Goal: Task Accomplishment & Management: Manage account settings

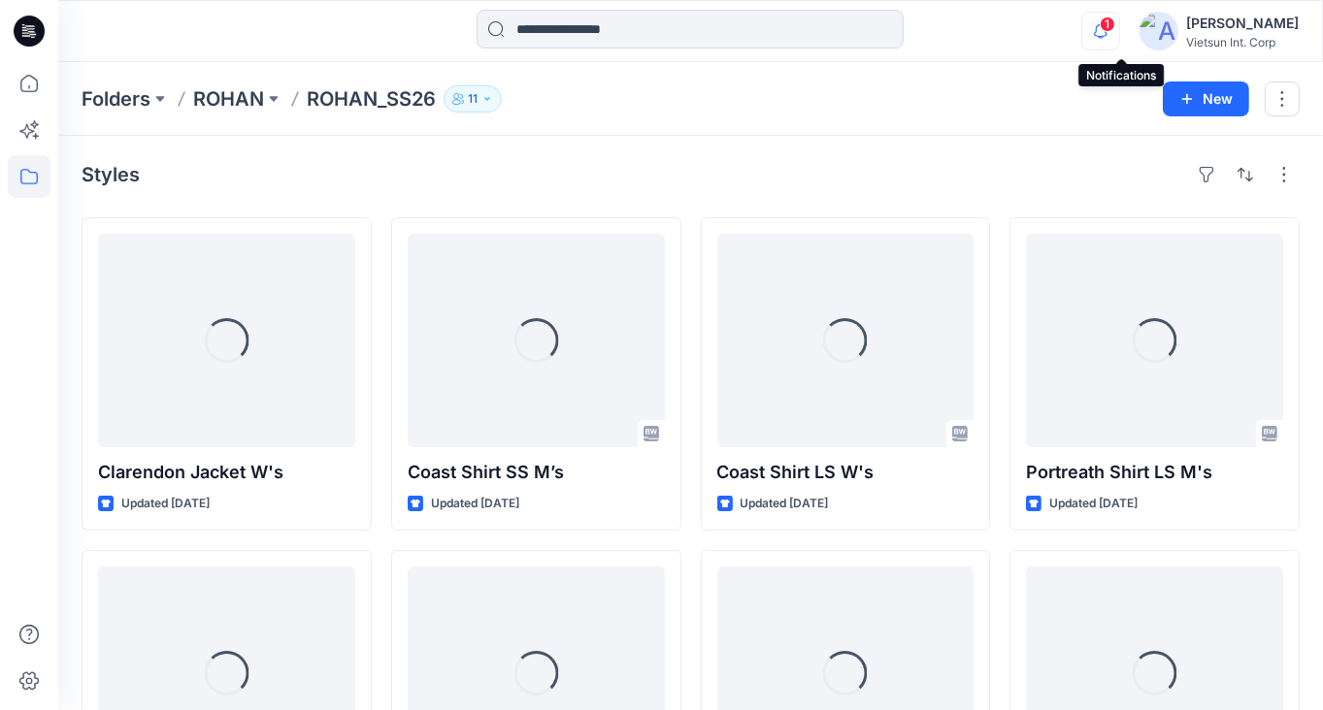
click at [1118, 27] on icon "button" at bounding box center [1100, 31] width 37 height 39
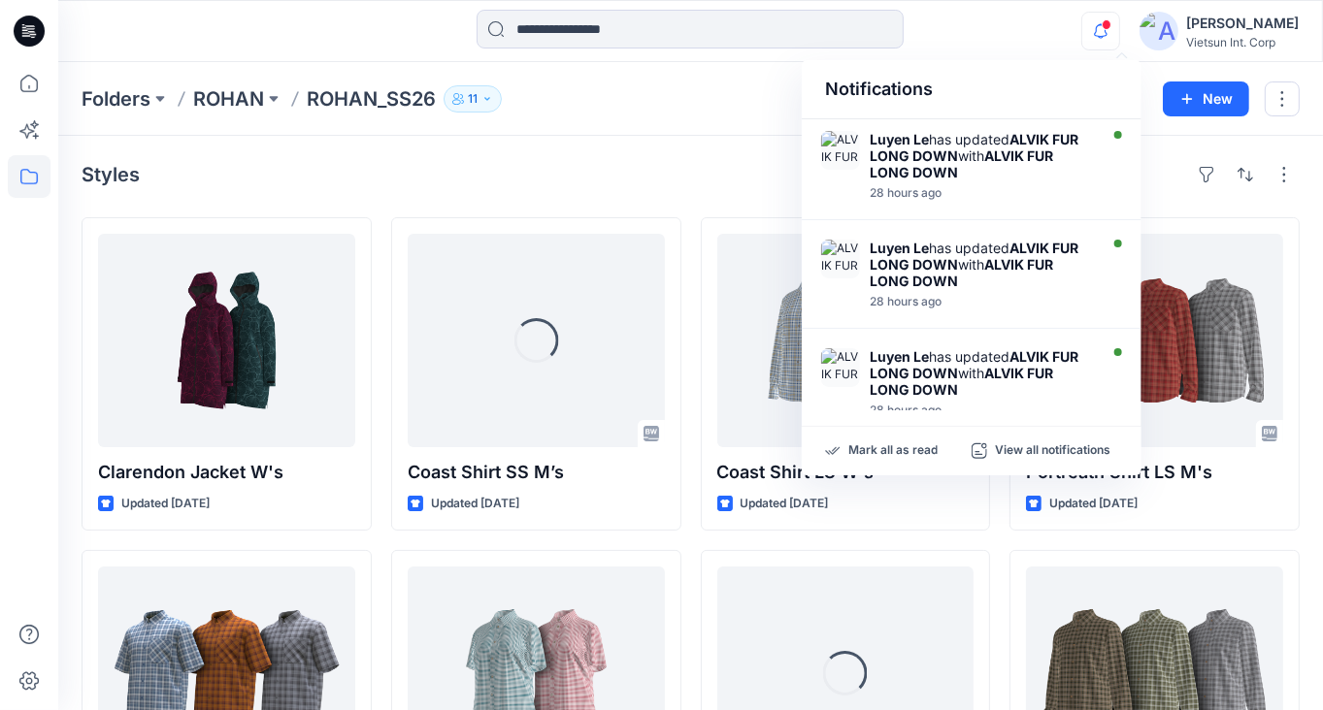
click at [706, 172] on div "Styles" at bounding box center [691, 174] width 1218 height 31
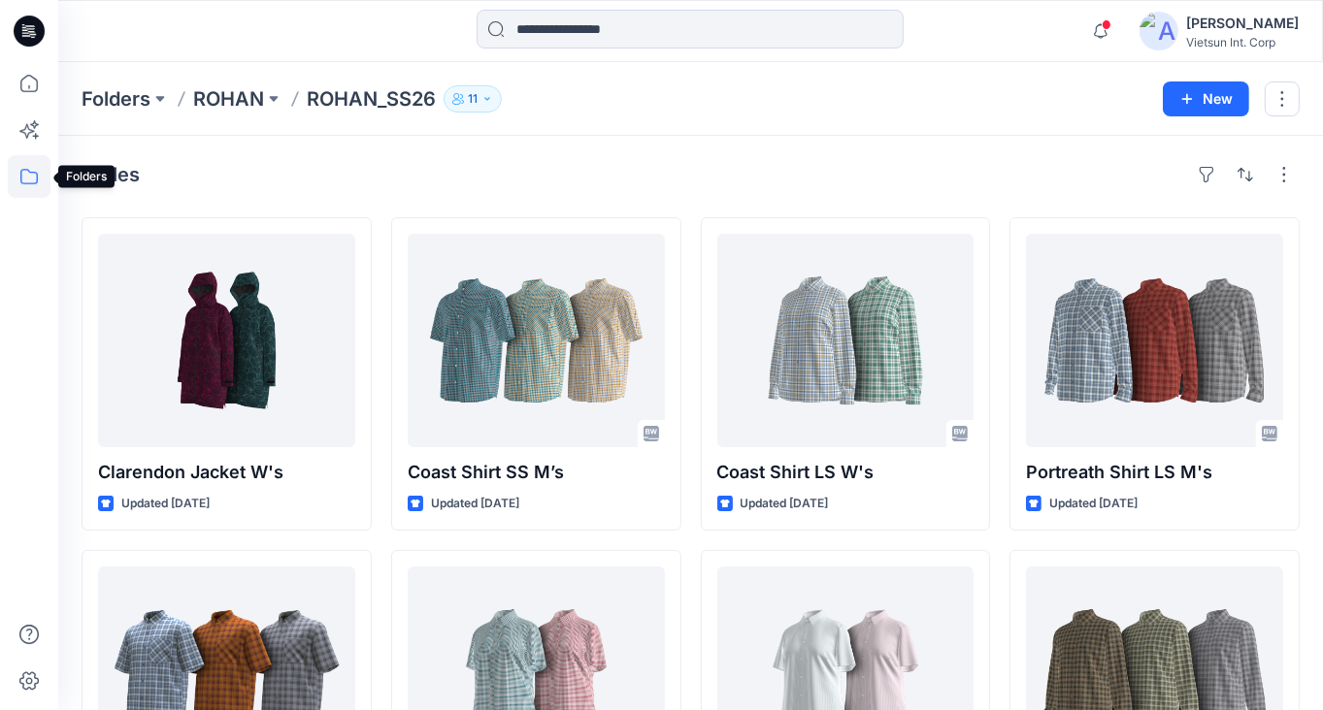
click at [32, 184] on icon at bounding box center [29, 176] width 43 height 43
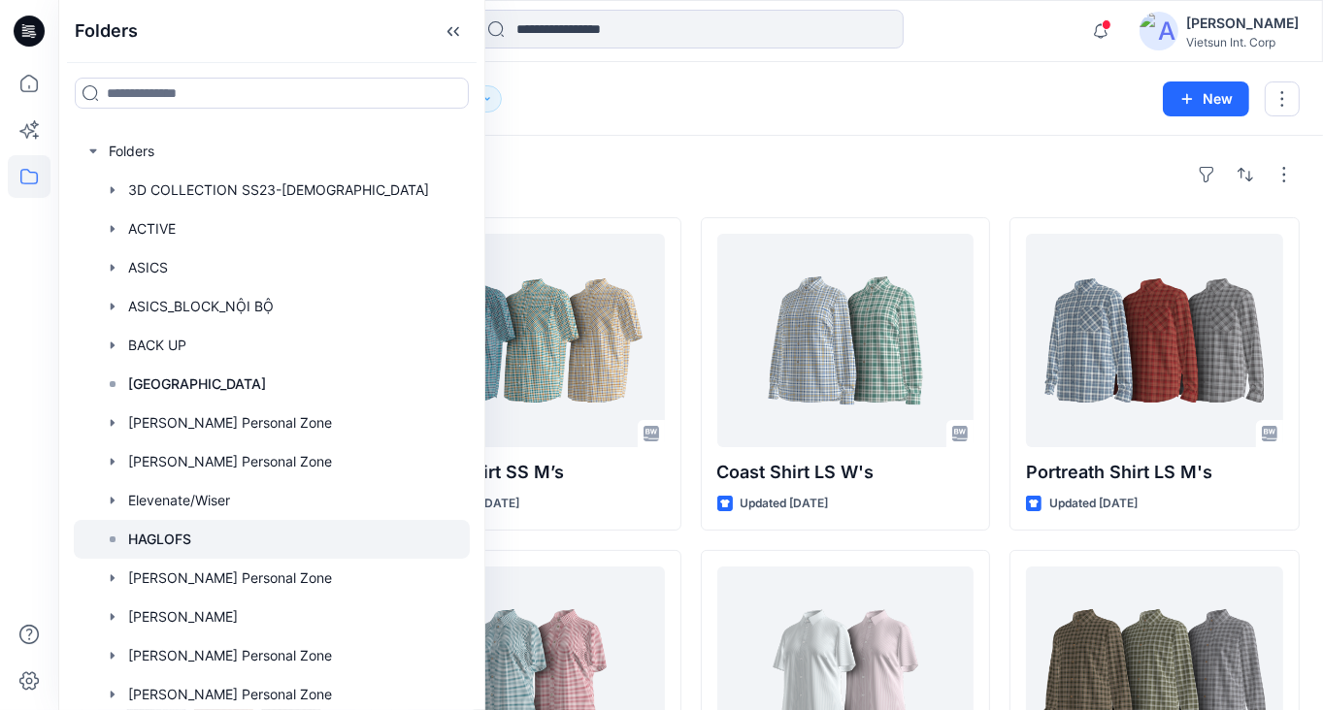
click at [191, 538] on p "HAGLOFS" at bounding box center [159, 539] width 63 height 23
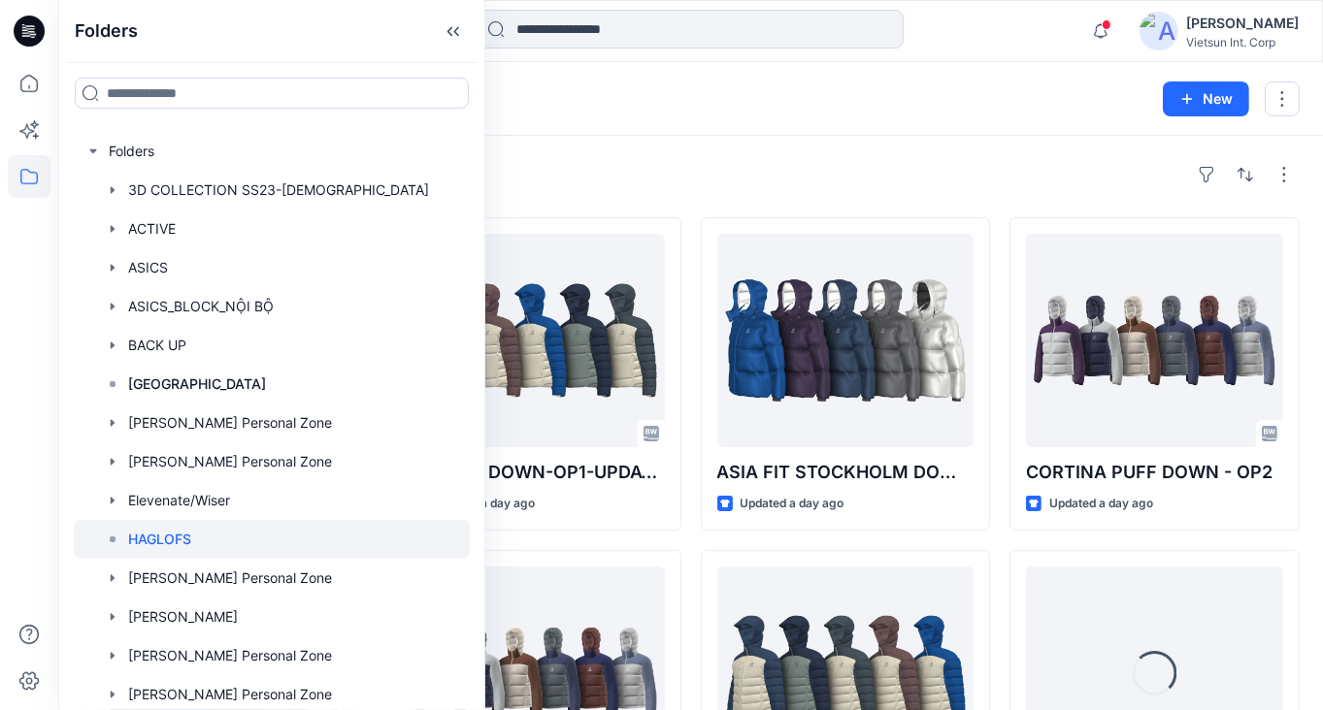
click at [794, 144] on div "Styles ALVIK FUR LONG DOWN Updated a day ago [GEOGRAPHIC_DATA] FIT [GEOGRAPHIC_…" at bounding box center [690, 677] width 1265 height 1083
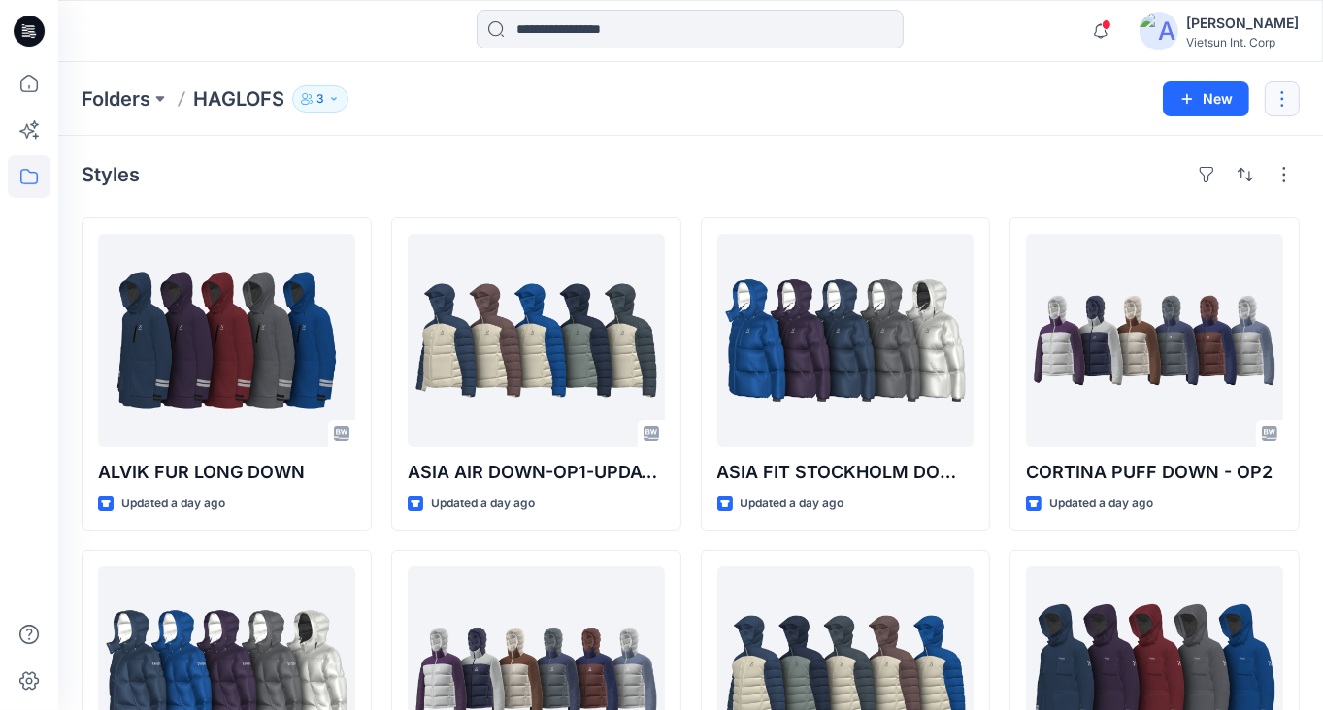
click at [1282, 96] on button "button" at bounding box center [1282, 99] width 35 height 35
click at [680, 154] on div "Styles ALVIK FUR LONG DOWN Updated a day ago [GEOGRAPHIC_DATA] FIT [GEOGRAPHIC_…" at bounding box center [690, 677] width 1265 height 1083
click at [256, 98] on p "HAGLOFS" at bounding box center [238, 98] width 91 height 27
click at [1277, 100] on button "button" at bounding box center [1282, 99] width 35 height 35
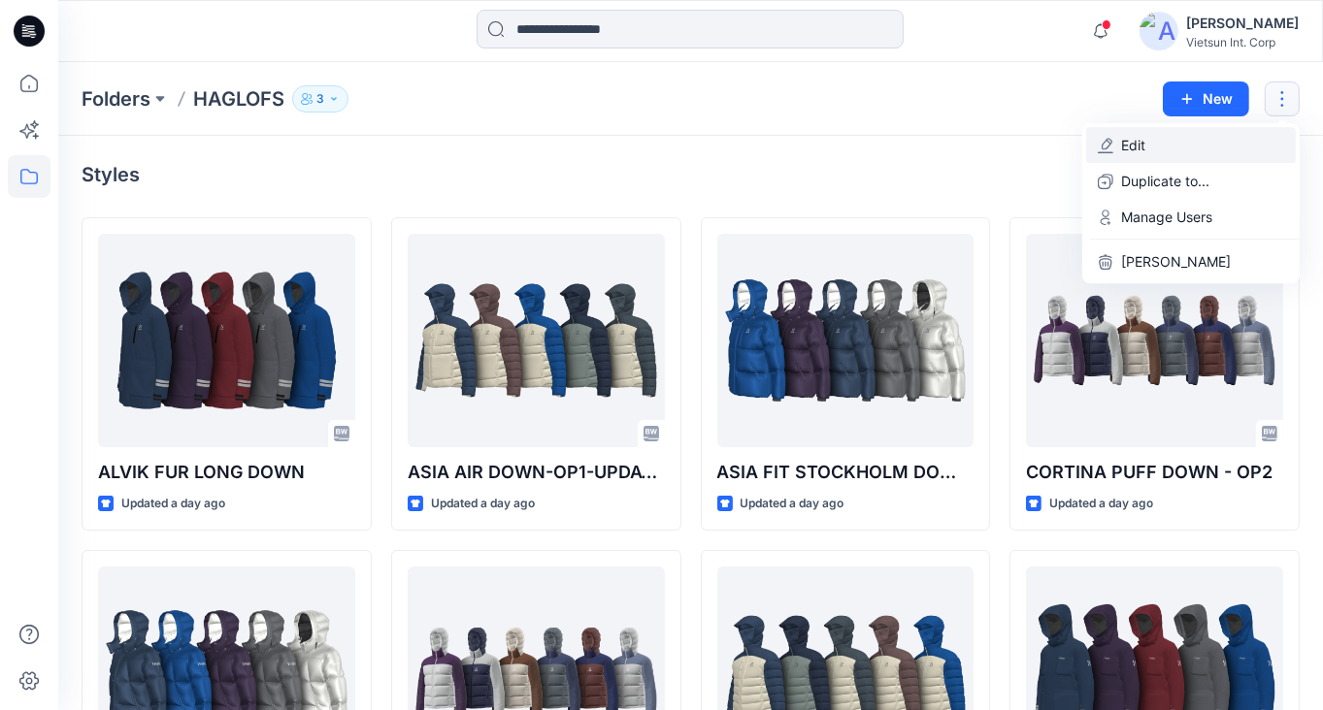
click at [1141, 147] on p "Edit" at bounding box center [1133, 145] width 24 height 20
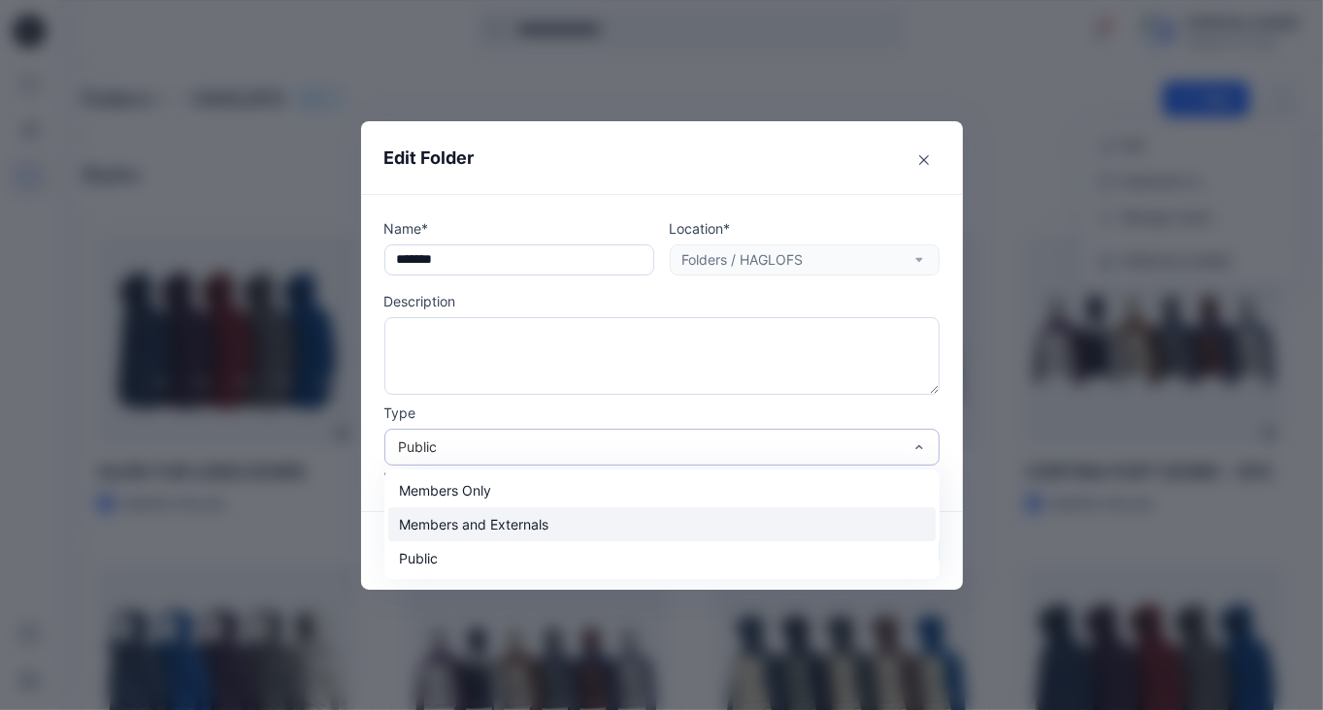
click at [624, 532] on div "Members and Externals" at bounding box center [661, 525] width 547 height 34
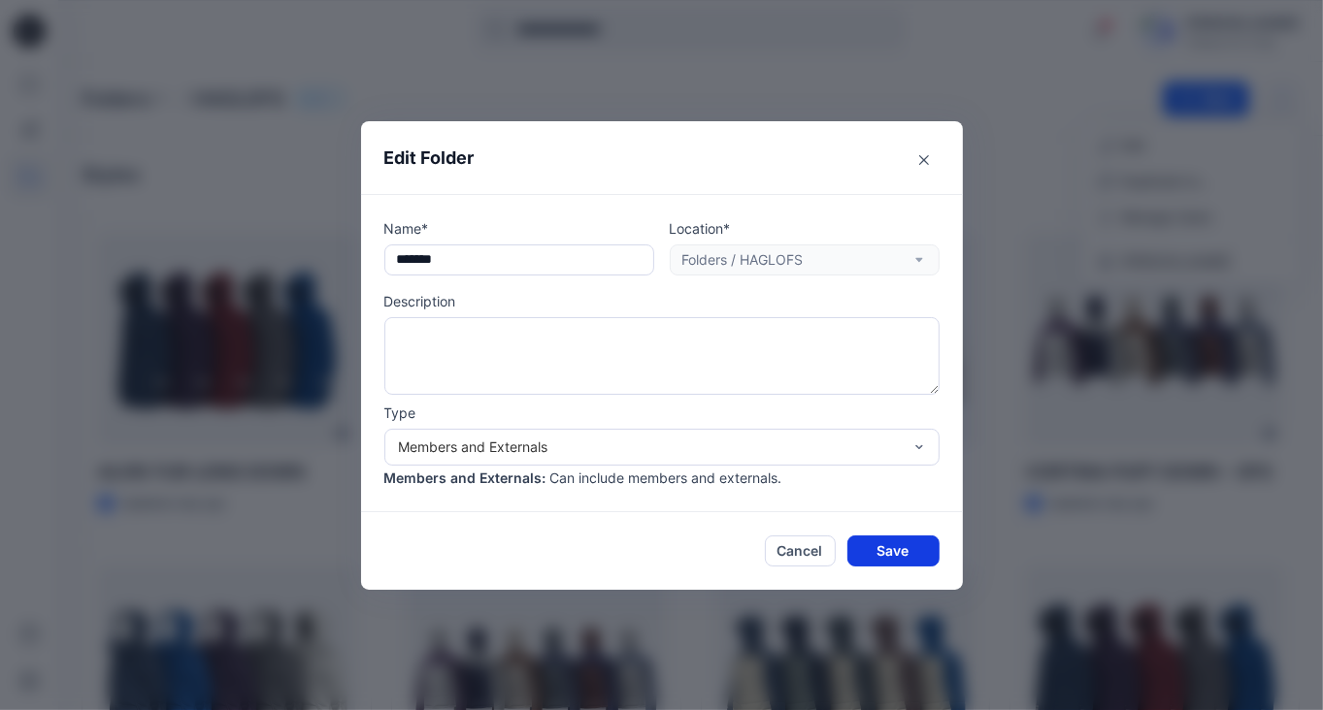
click at [897, 552] on button "Save" at bounding box center [893, 551] width 92 height 31
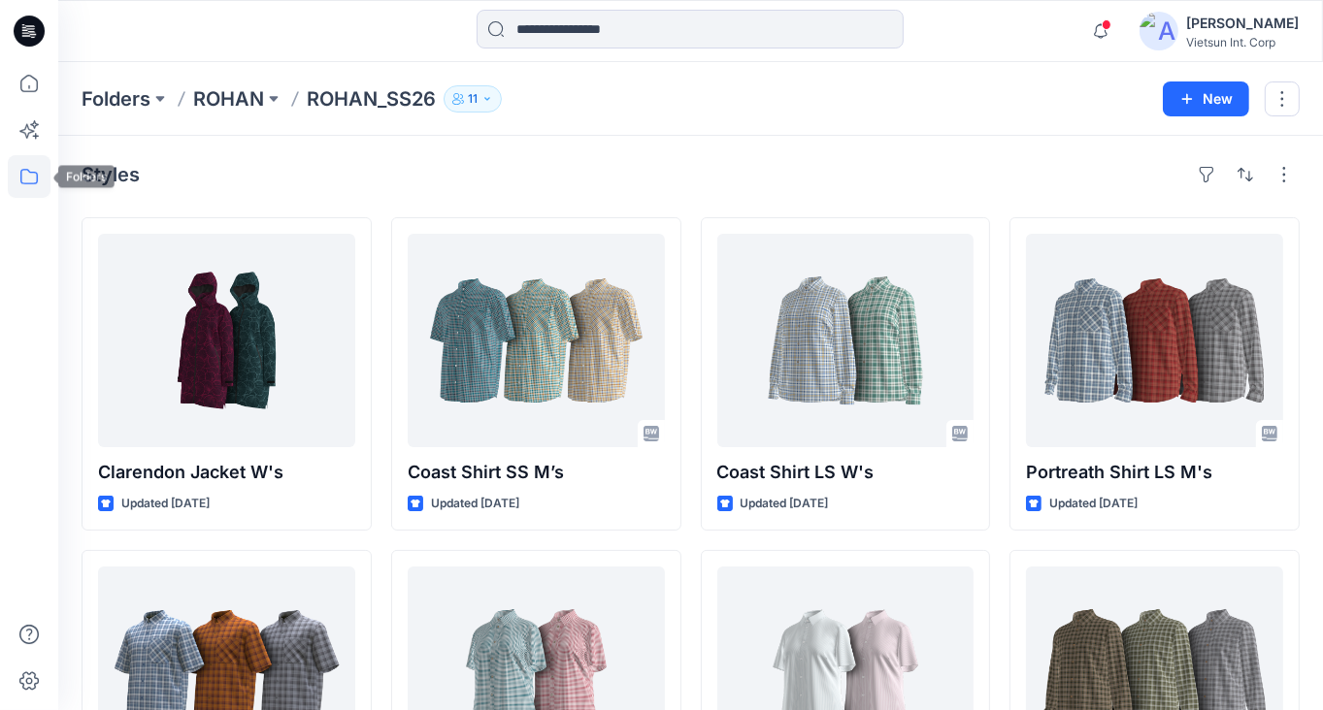
click at [23, 173] on icon at bounding box center [29, 176] width 43 height 43
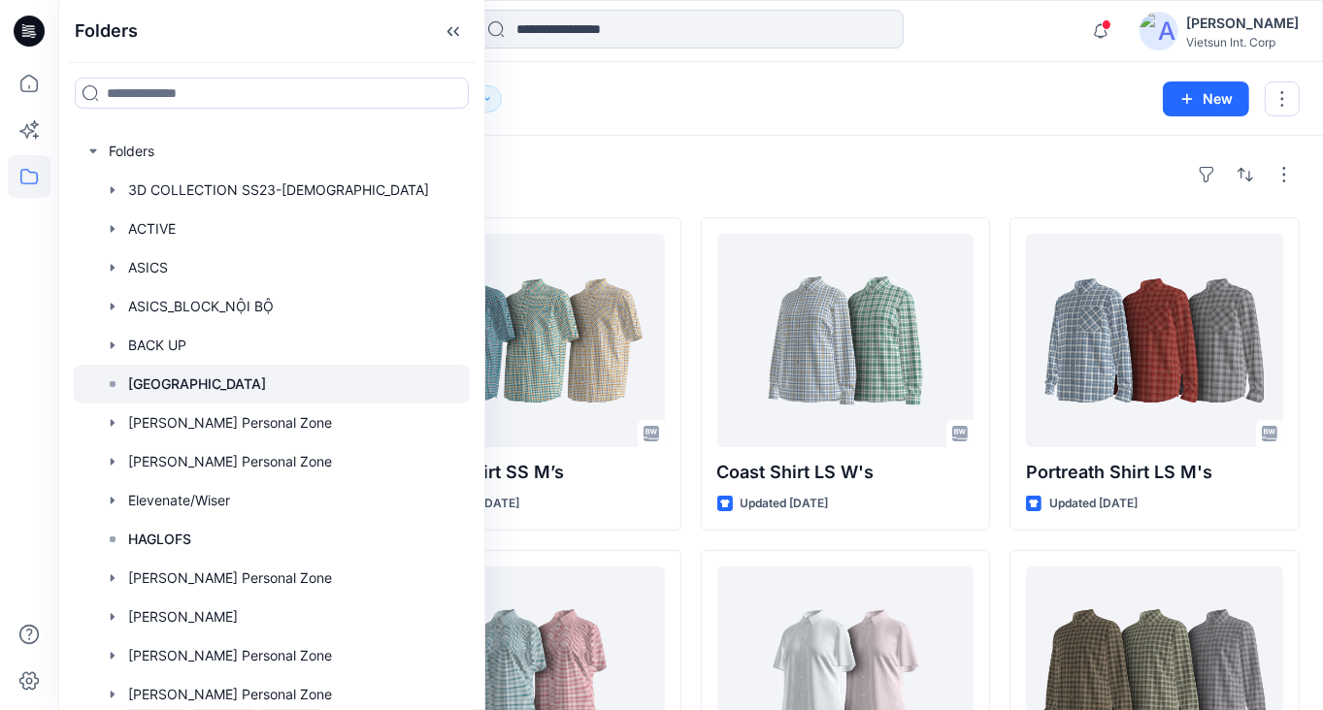
click at [248, 376] on div at bounding box center [272, 384] width 396 height 39
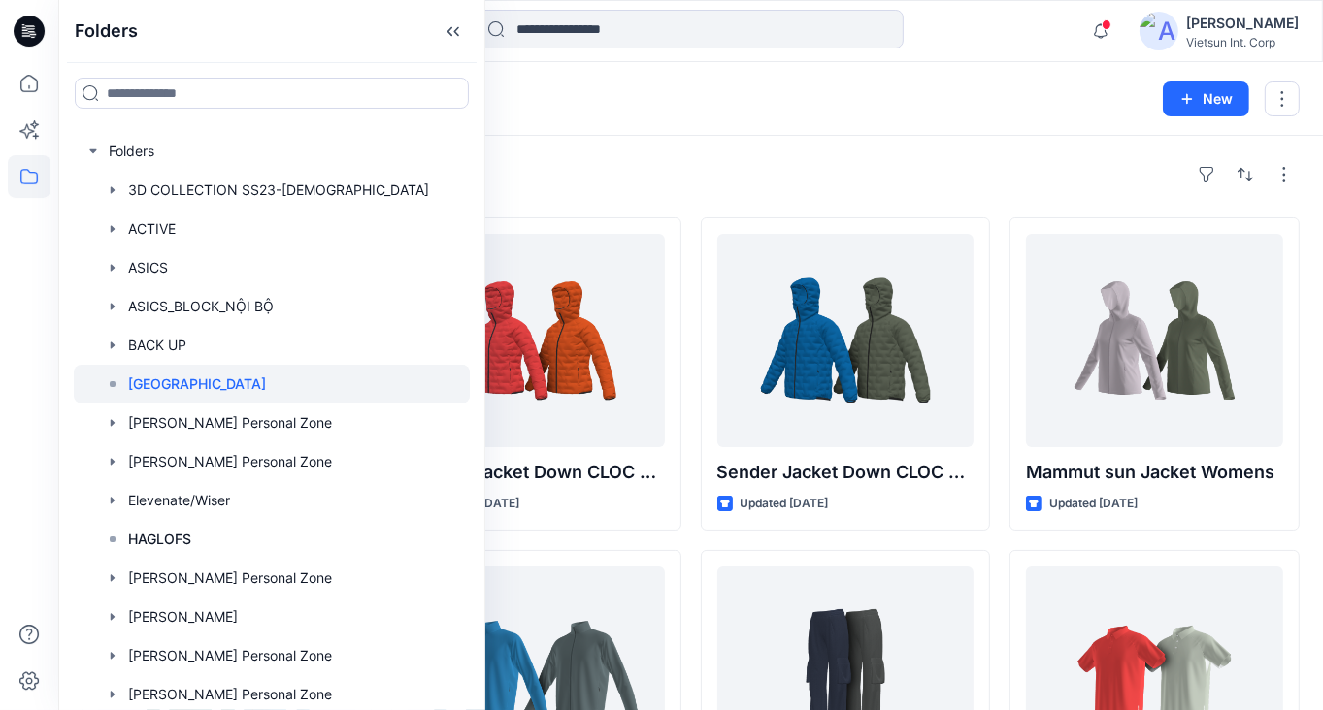
click at [760, 155] on div "Styles Womens Crop DRY CLOC Shell Updated [DATE] Mammut sun Jacket Mens Updated…" at bounding box center [690, 712] width 1265 height 1153
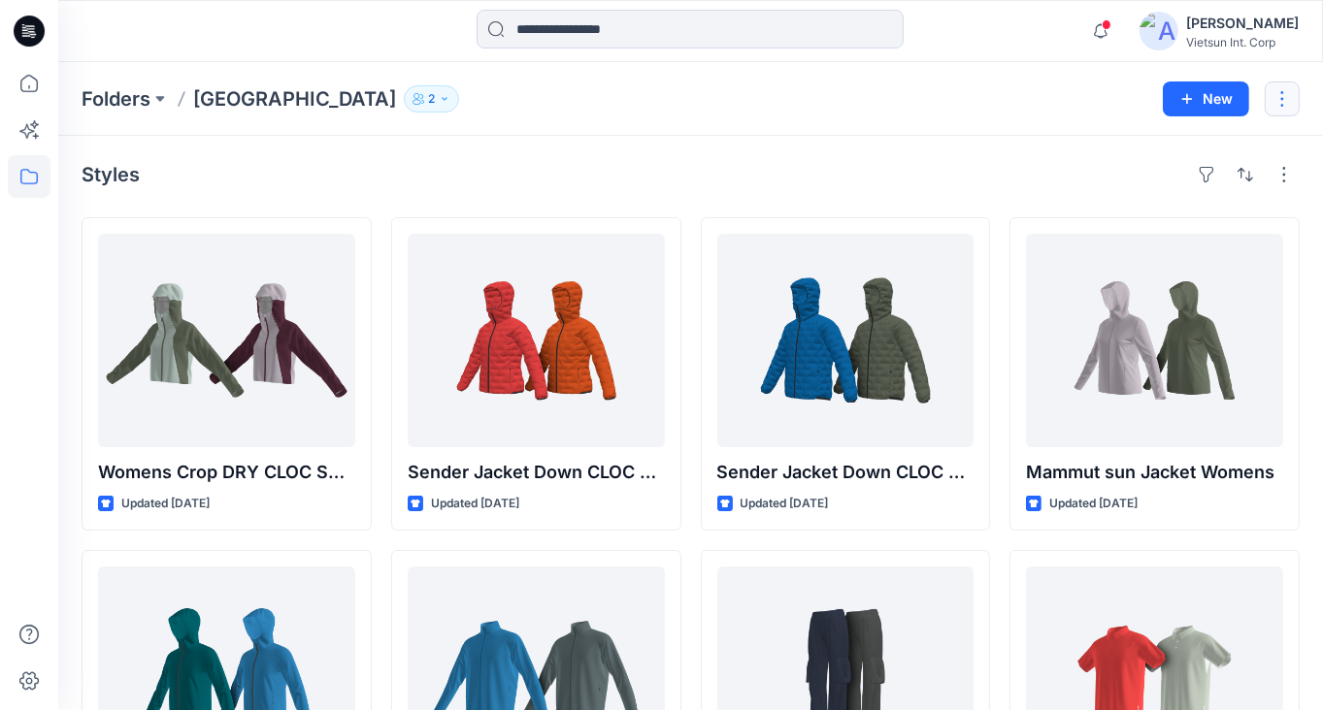
click at [1286, 94] on button "button" at bounding box center [1282, 99] width 35 height 35
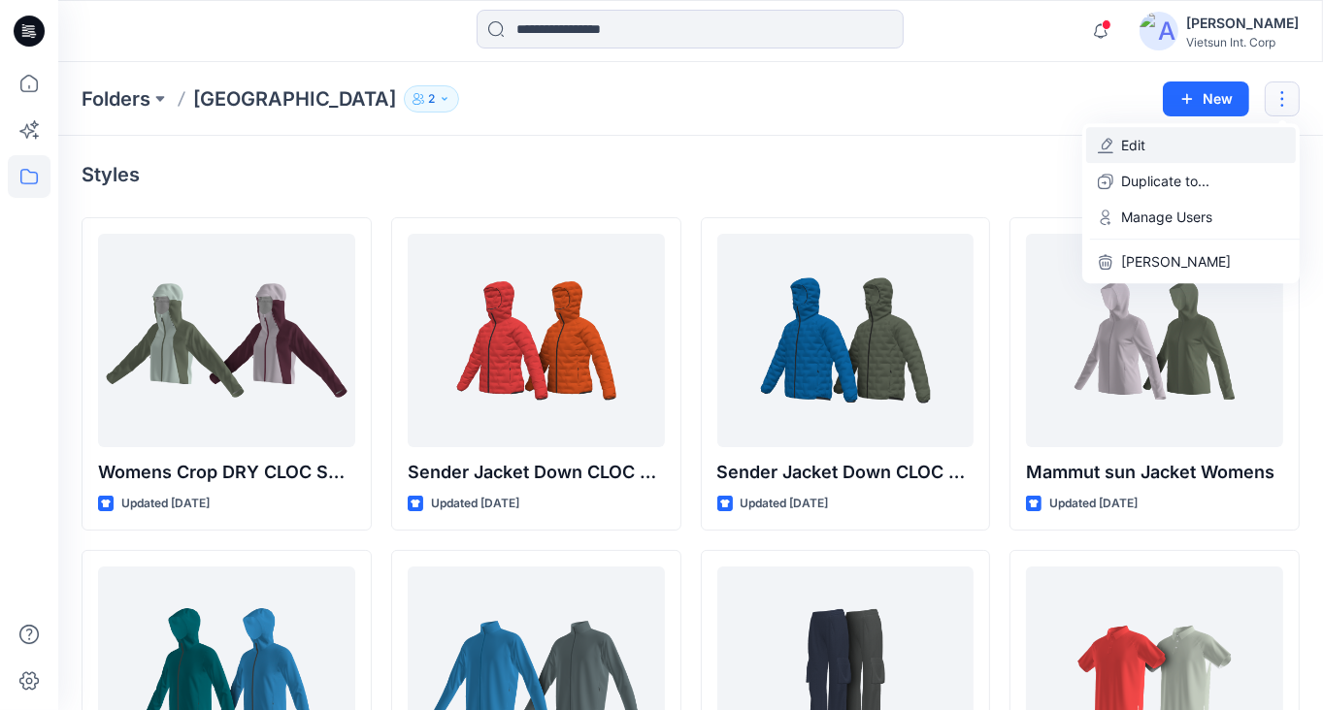
click at [1147, 150] on button "Edit" at bounding box center [1191, 145] width 210 height 36
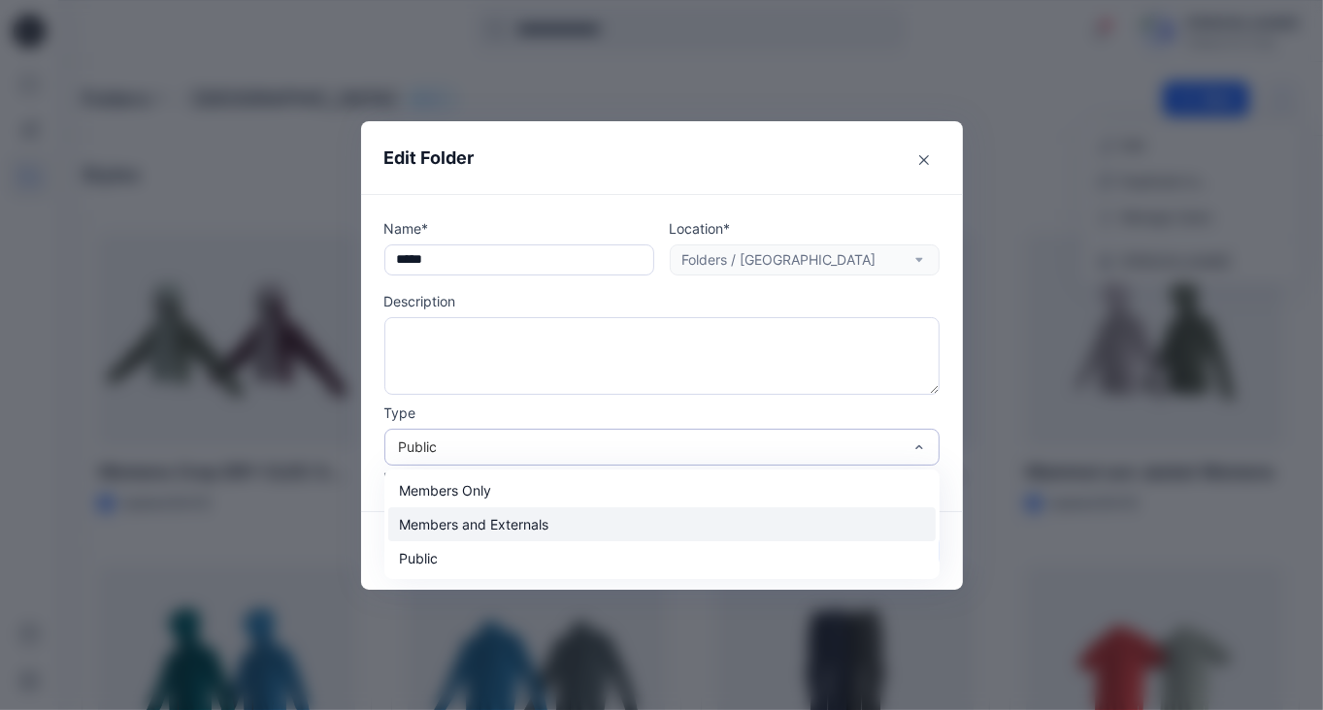
click at [567, 531] on div "Members and Externals" at bounding box center [661, 525] width 547 height 34
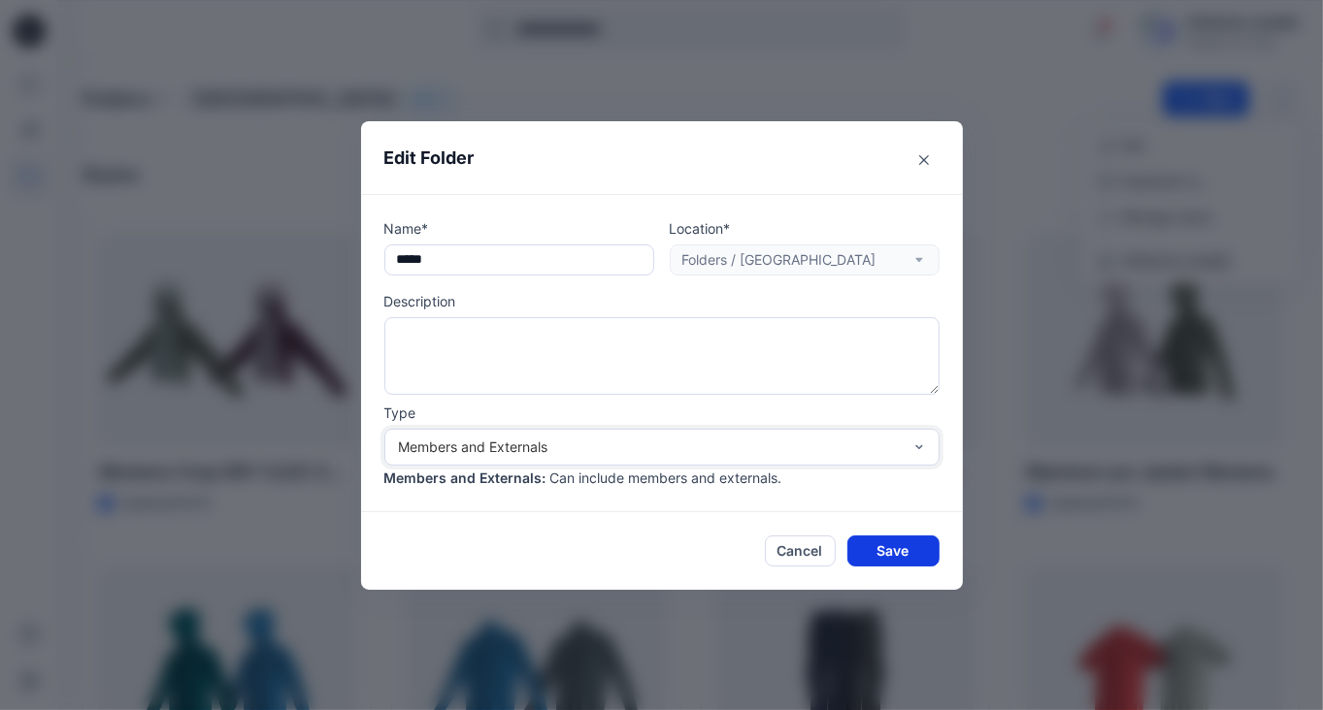
click at [894, 548] on button "Save" at bounding box center [893, 551] width 92 height 31
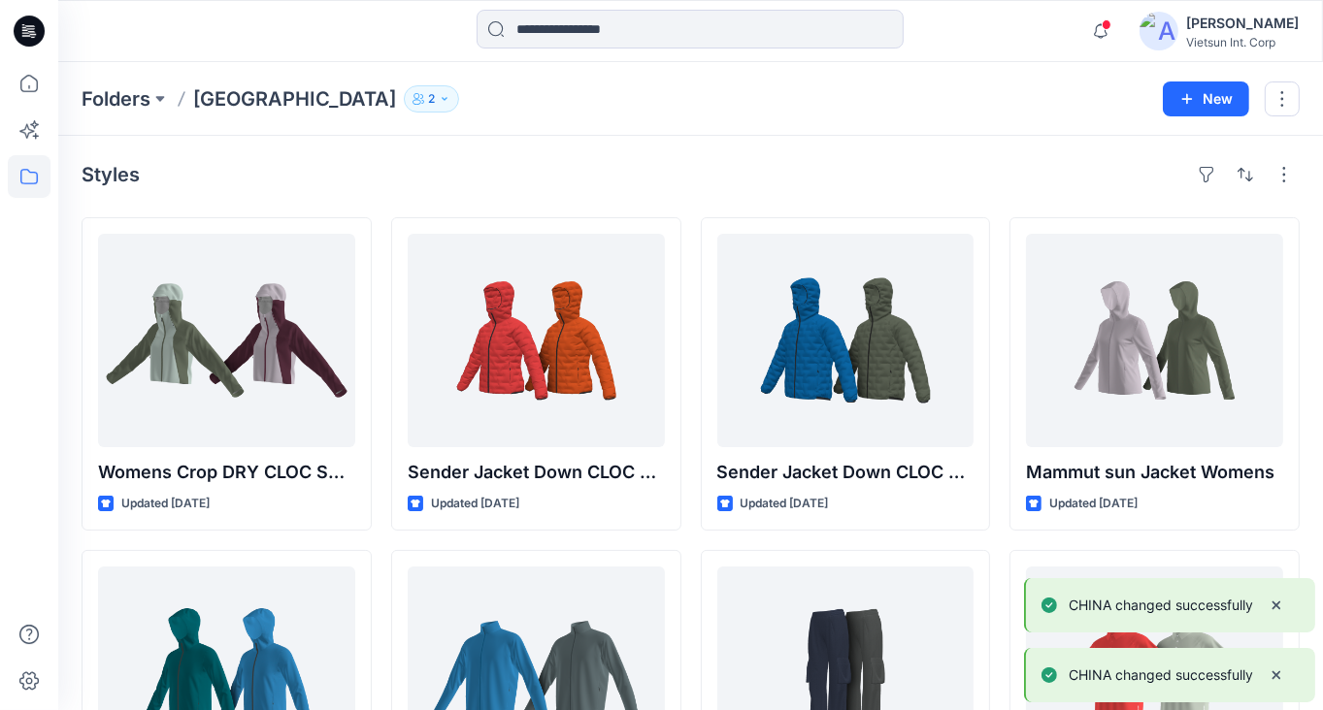
click at [923, 193] on div "Styles Womens Crop DRY CLOC Shell Updated [DATE] Mammut sun Jacket Mens Updated…" at bounding box center [690, 712] width 1265 height 1153
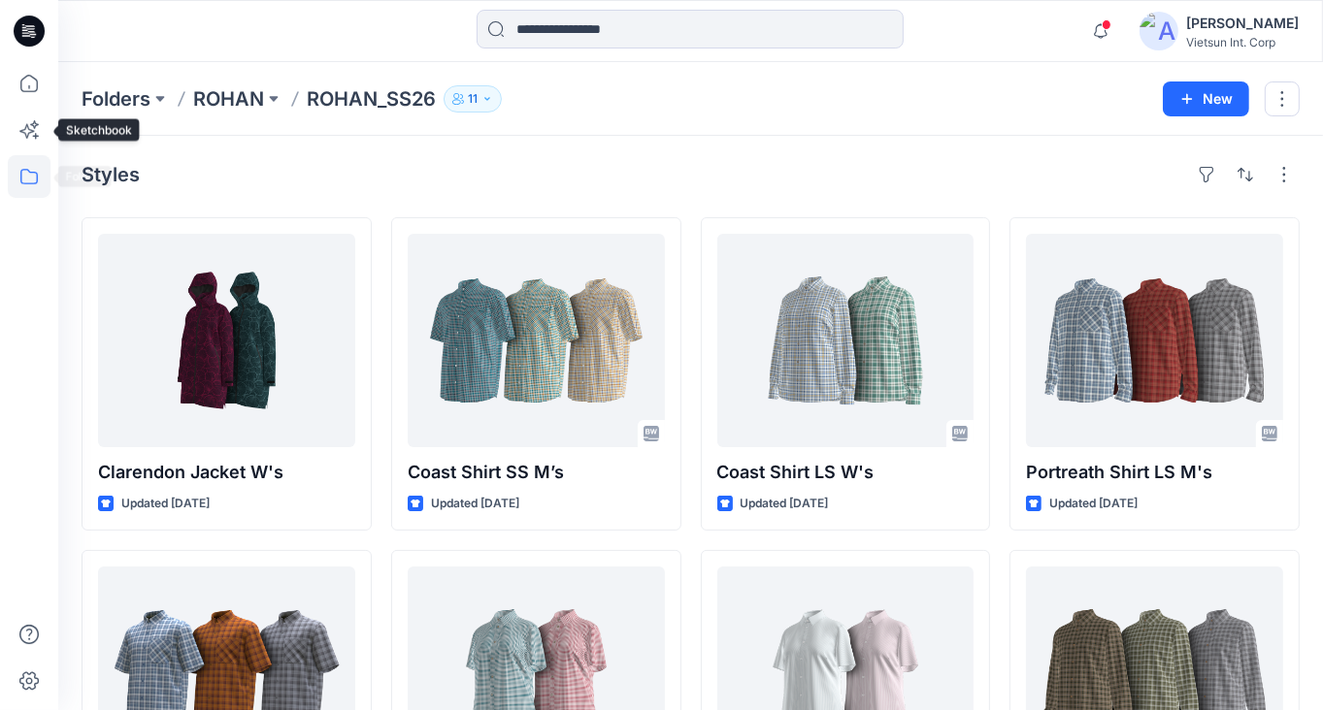
click at [32, 166] on icon at bounding box center [29, 176] width 43 height 43
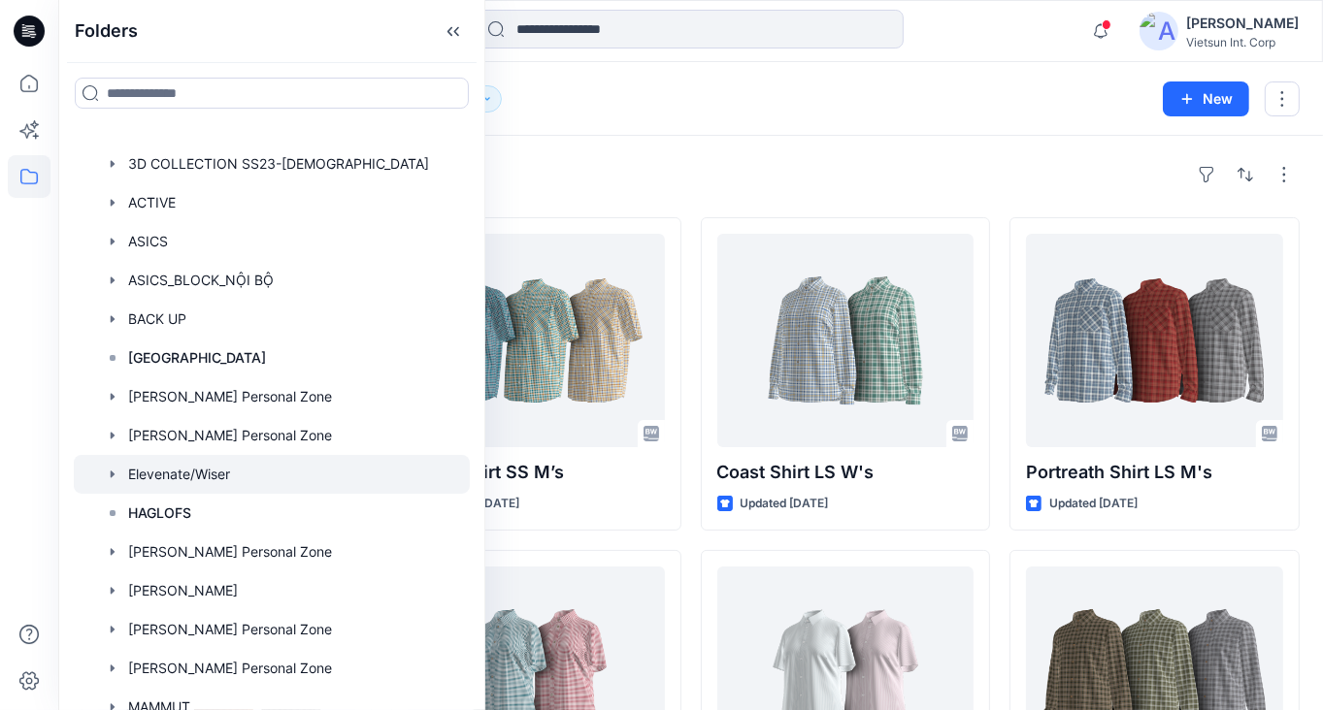
scroll to position [97, 0]
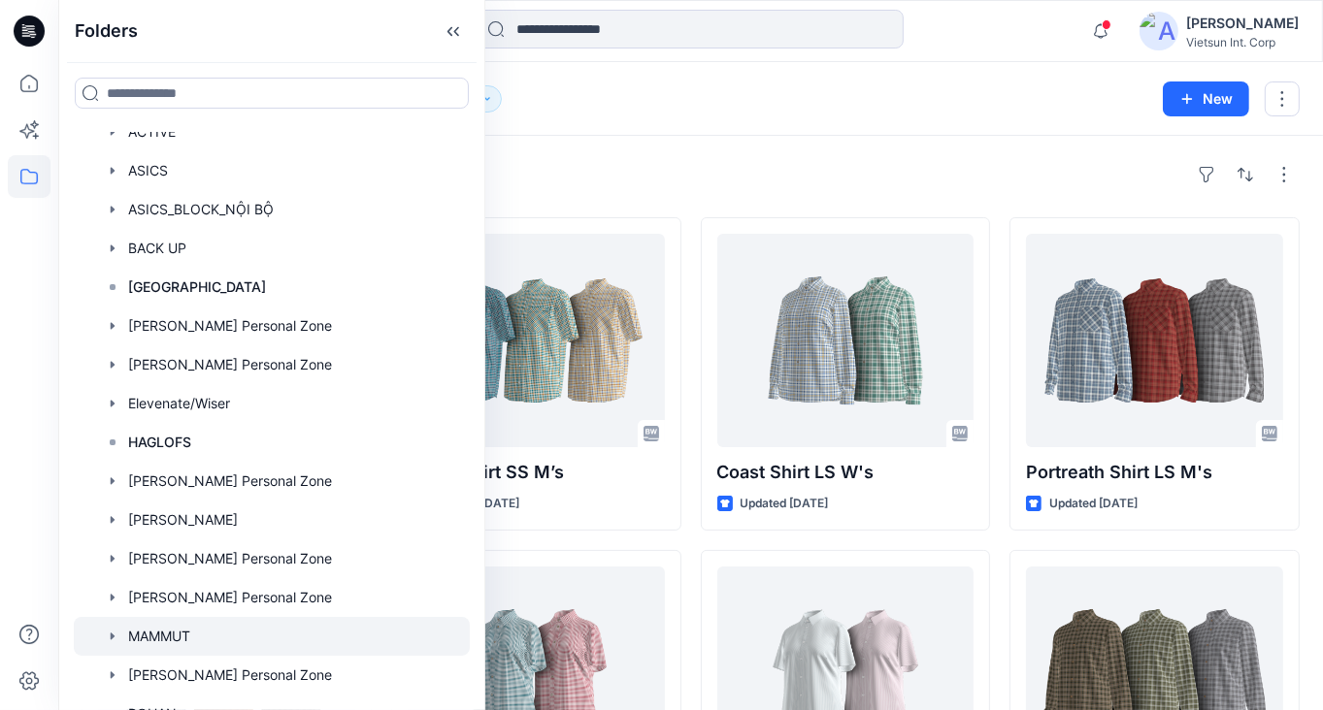
click at [244, 644] on div at bounding box center [272, 636] width 396 height 39
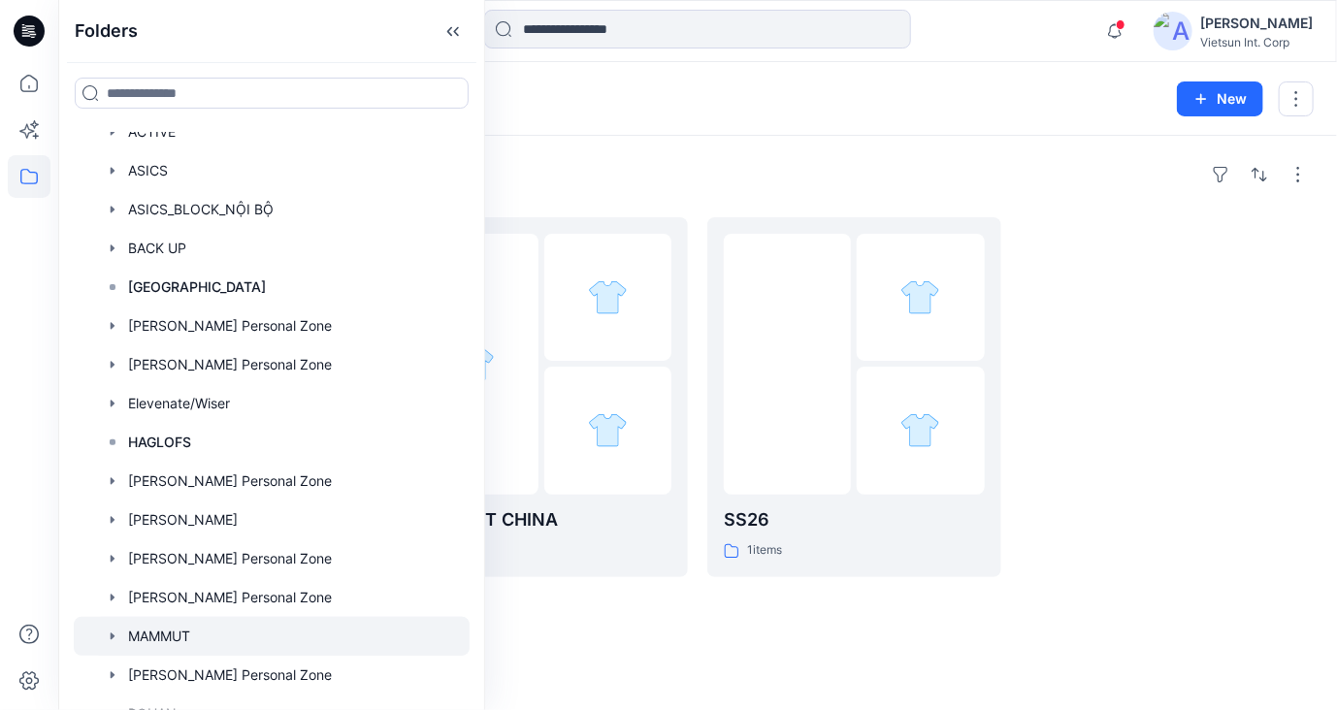
click at [842, 167] on div "Folders" at bounding box center [698, 174] width 1233 height 31
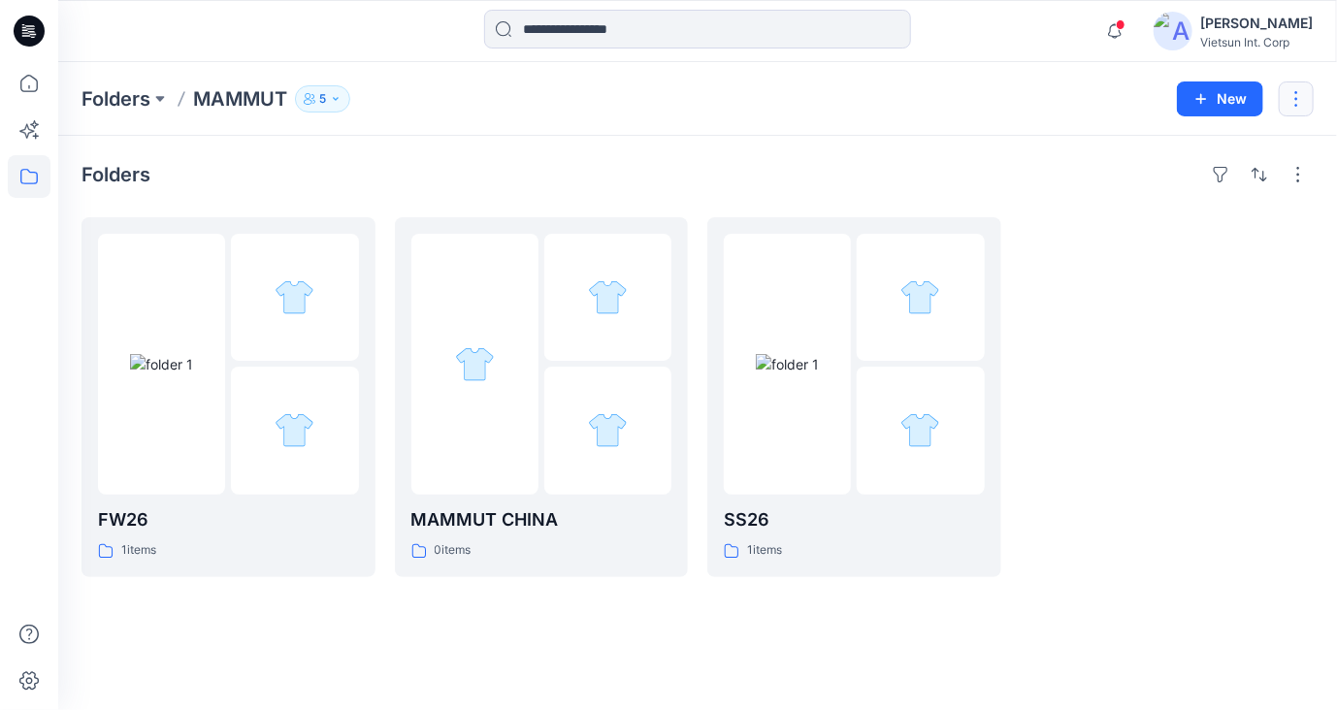
click at [1293, 102] on button "button" at bounding box center [1296, 99] width 35 height 35
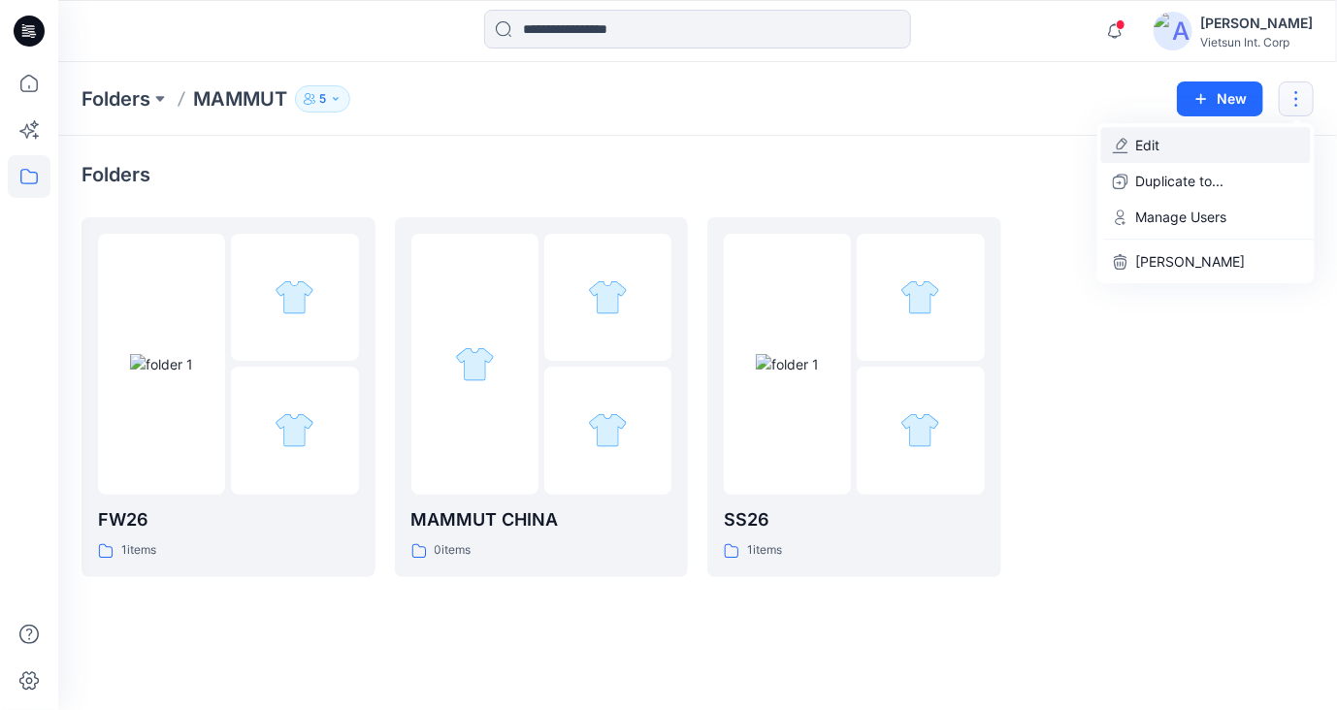
click at [1161, 148] on p "Edit" at bounding box center [1148, 145] width 24 height 20
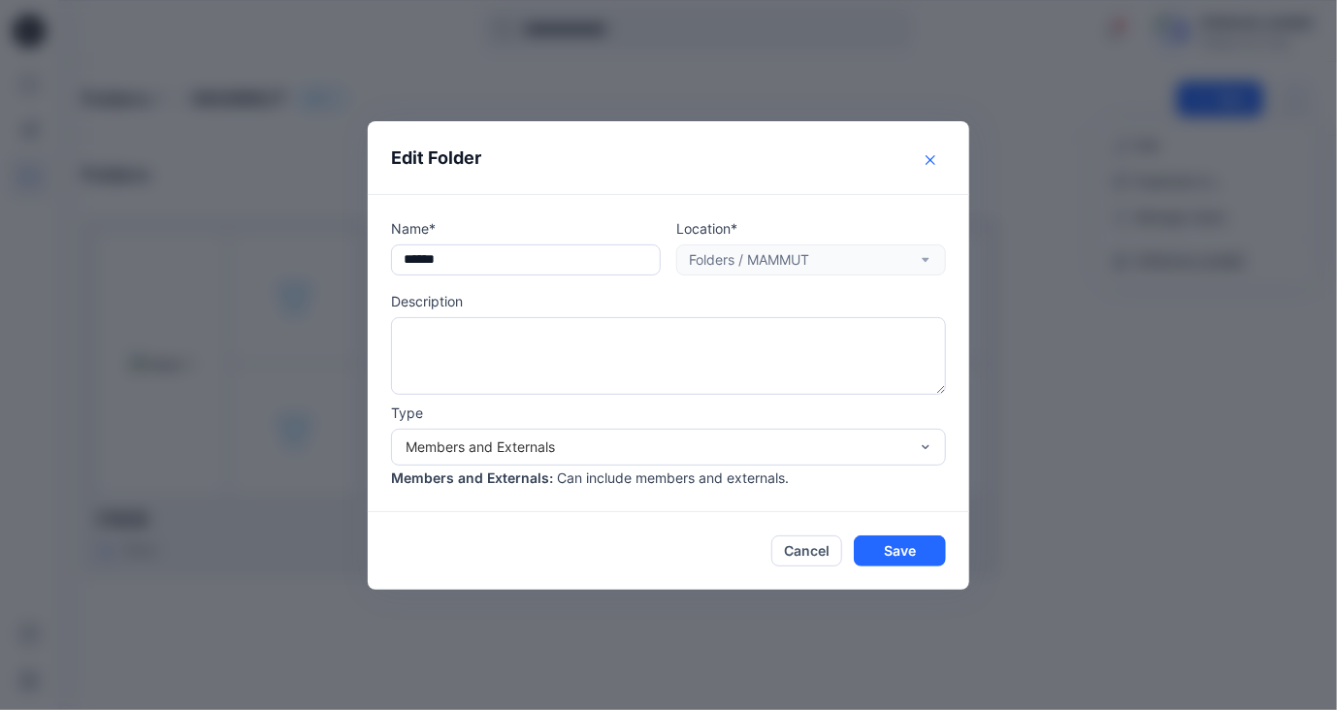
click at [917, 163] on button "Close" at bounding box center [930, 160] width 31 height 31
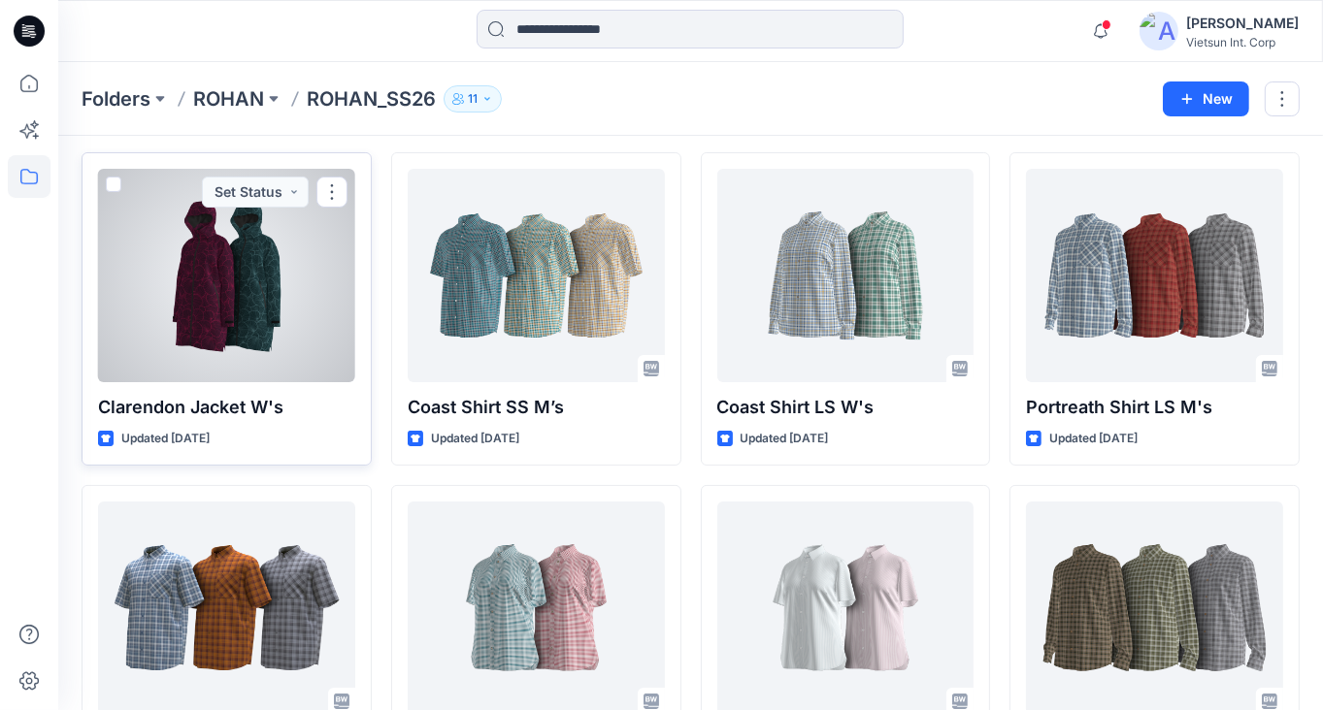
scroll to position [97, 0]
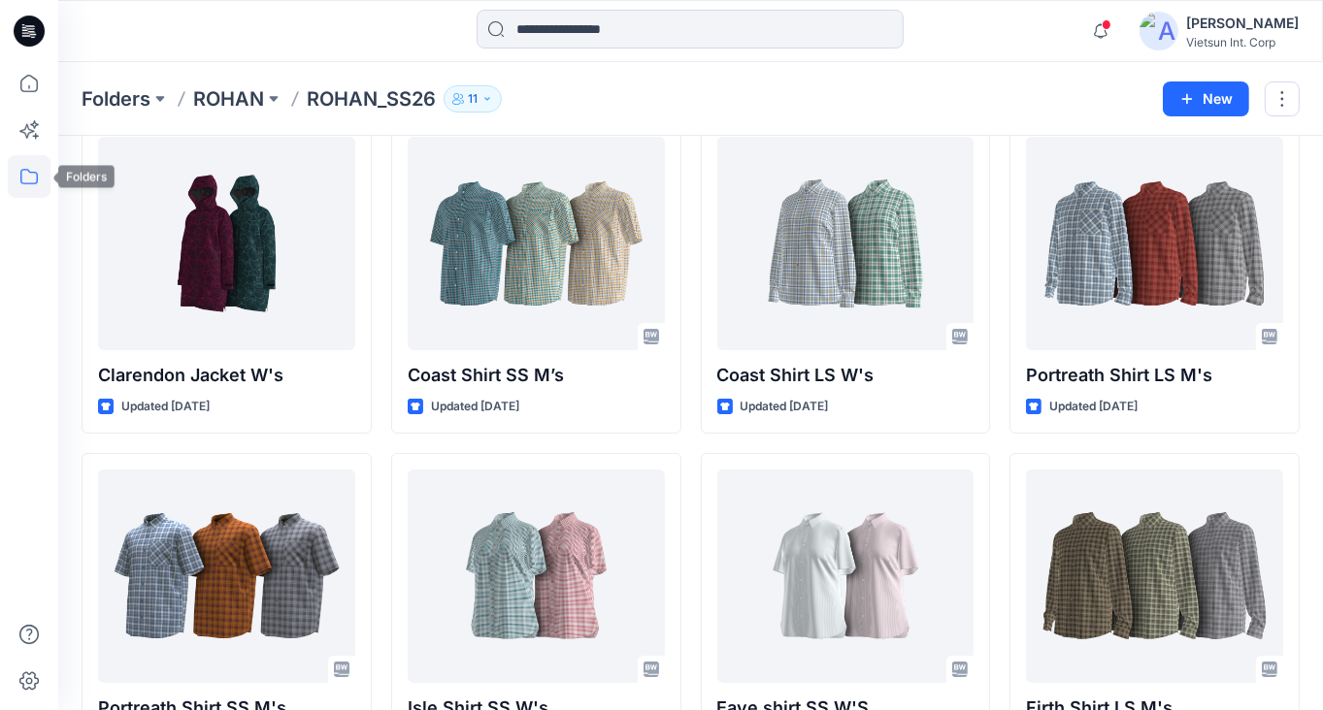
click at [19, 174] on icon at bounding box center [29, 176] width 43 height 43
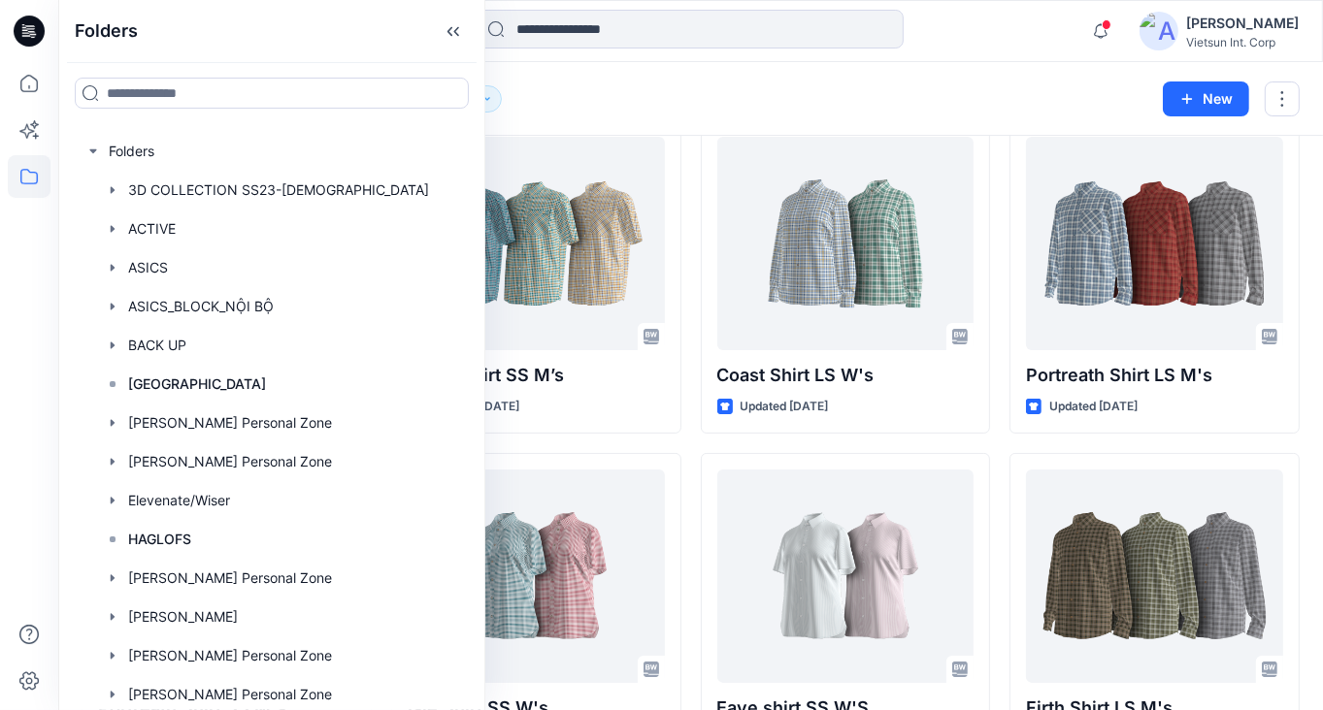
click at [695, 109] on div "Folders ROHAN ROHAN_SS26 11" at bounding box center [615, 98] width 1067 height 27
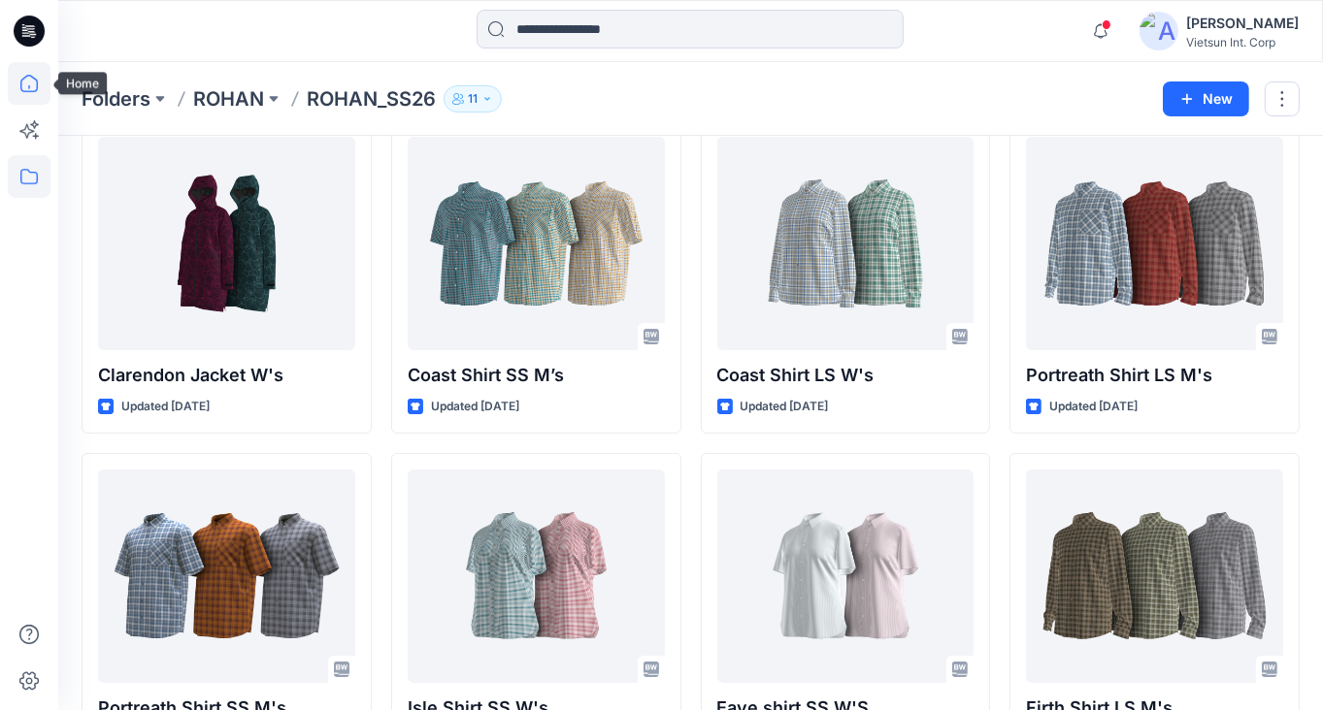
click at [27, 81] on icon at bounding box center [29, 83] width 43 height 43
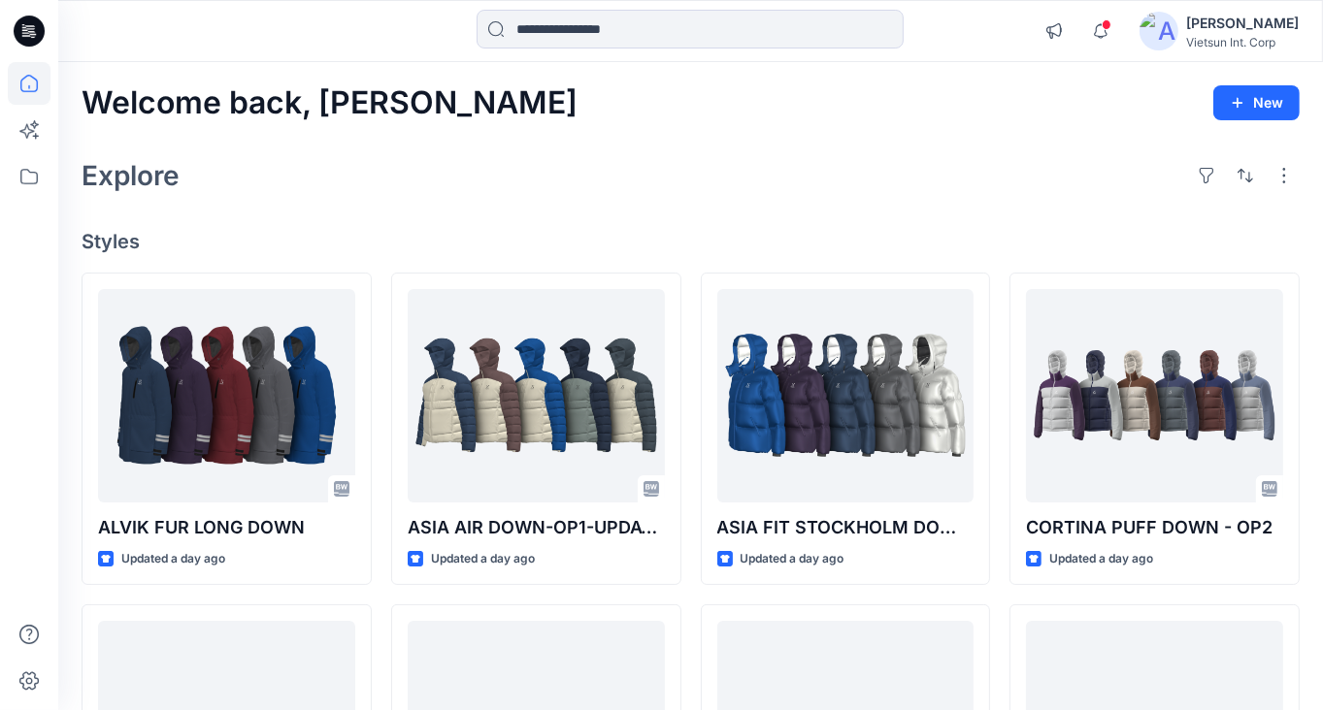
click at [865, 186] on div "Explore" at bounding box center [691, 175] width 1218 height 47
click at [593, 207] on div "Welcome back, [PERSON_NAME] New Explore Styles ALVIK FUR LONG DOWN Updated a da…" at bounding box center [690, 702] width 1265 height 1281
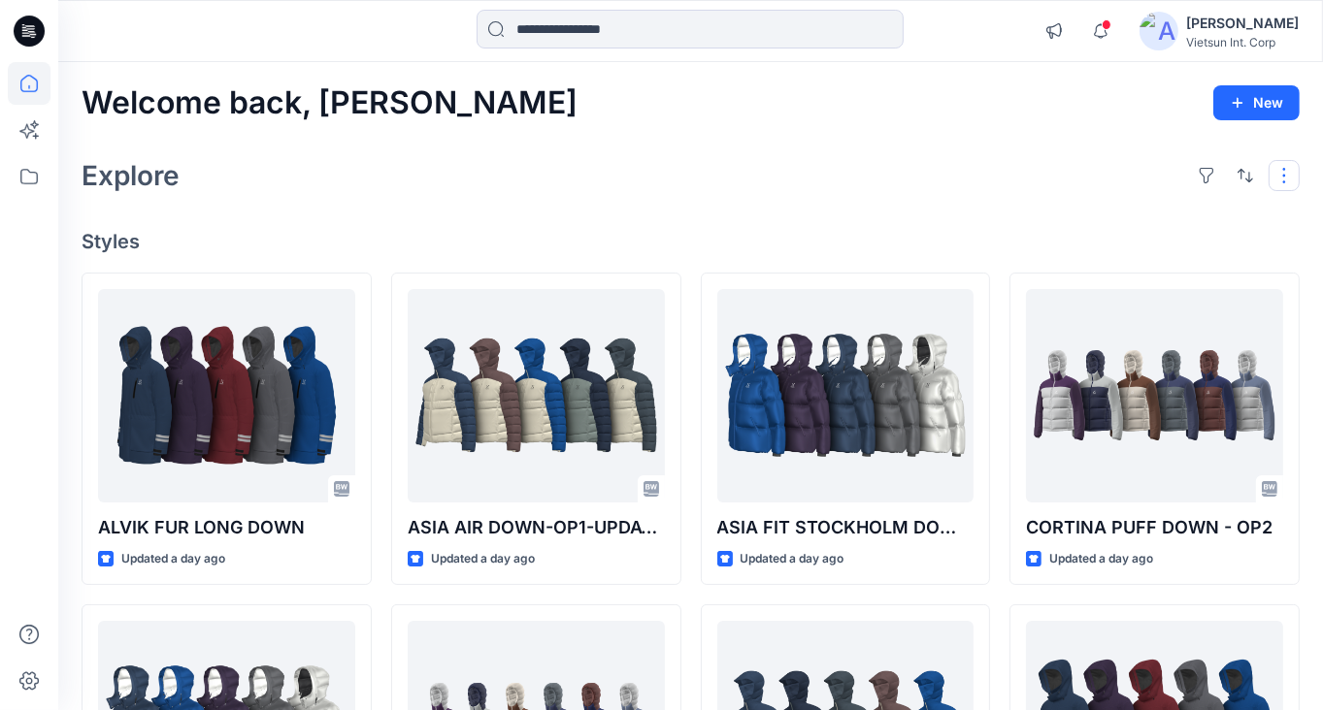
click at [1291, 167] on button "button" at bounding box center [1283, 175] width 31 height 31
click at [14, 172] on icon at bounding box center [29, 176] width 43 height 43
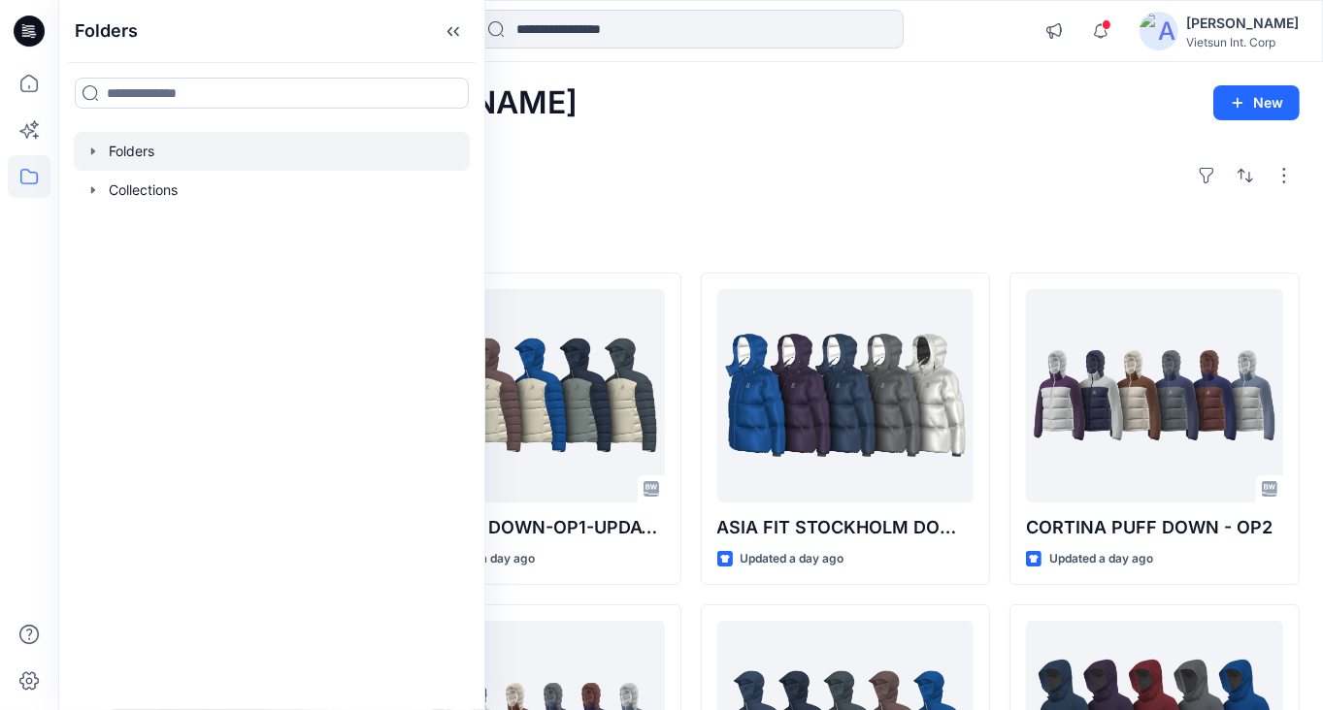
click at [109, 148] on div at bounding box center [272, 151] width 396 height 39
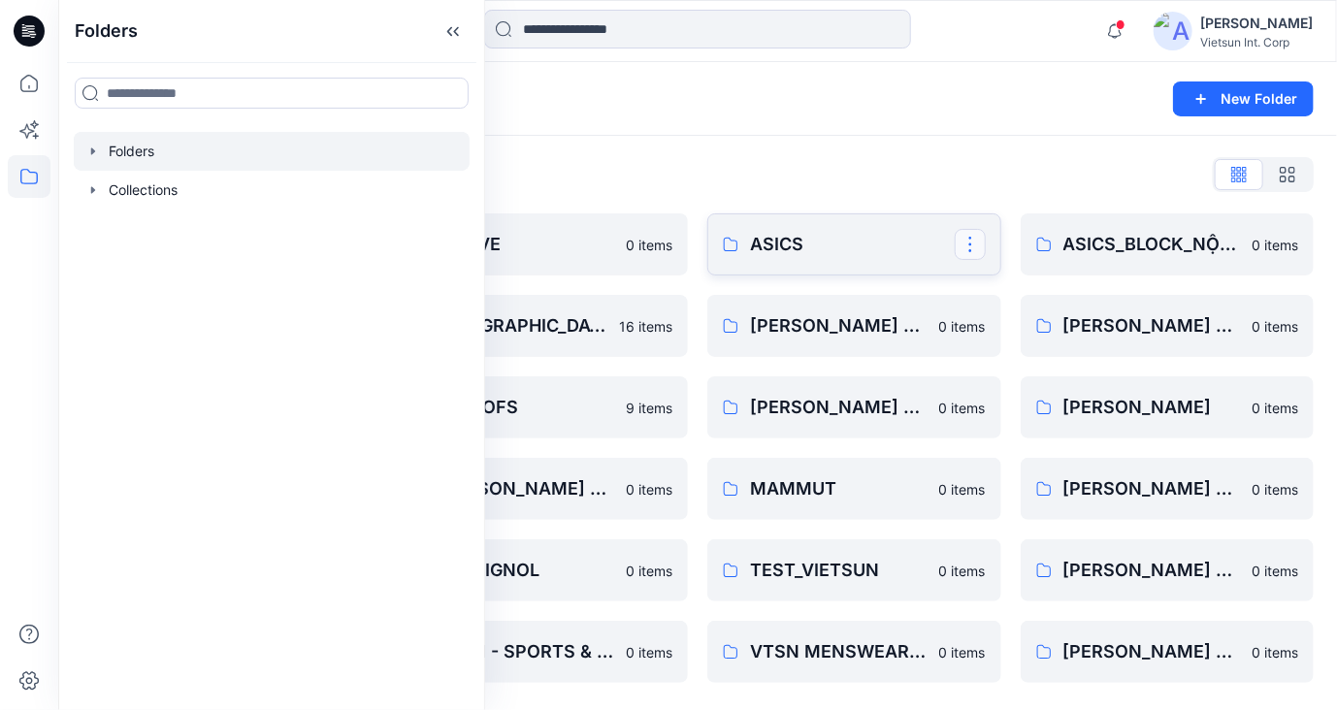
click at [967, 245] on button "button" at bounding box center [970, 244] width 31 height 31
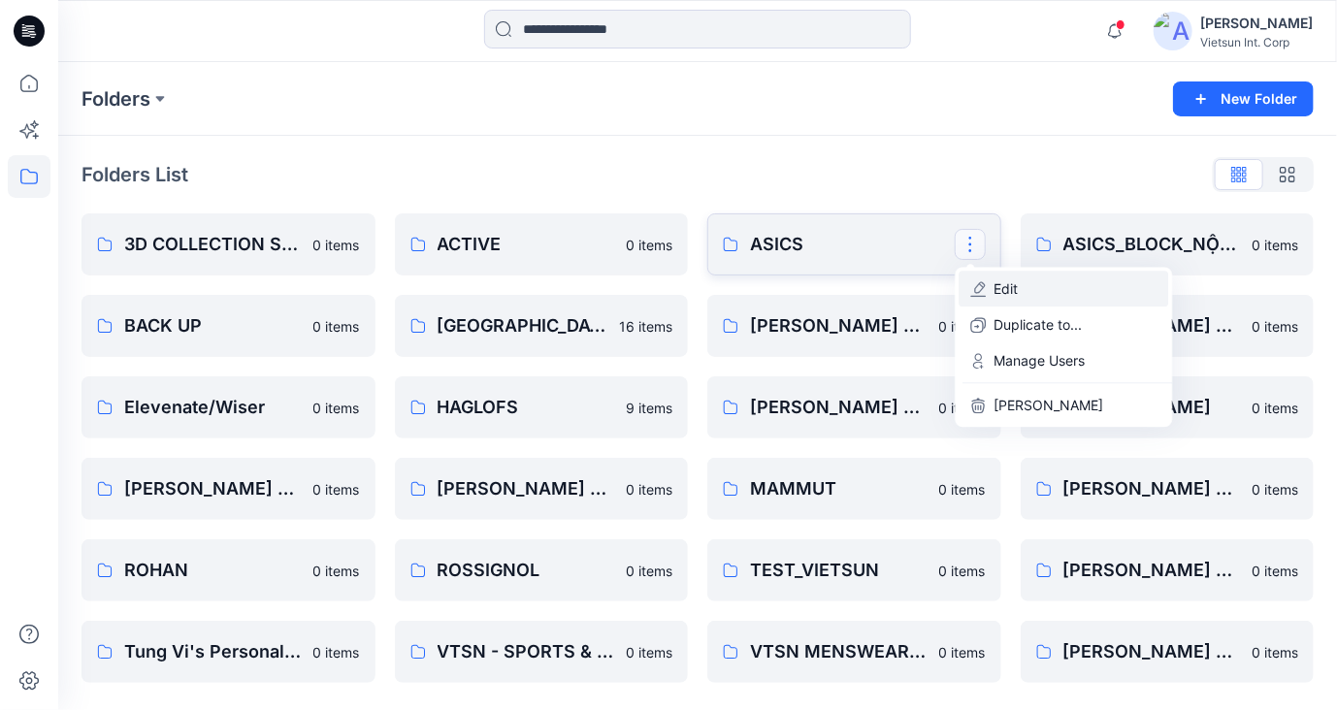
click at [1012, 294] on p "Edit" at bounding box center [1006, 289] width 24 height 20
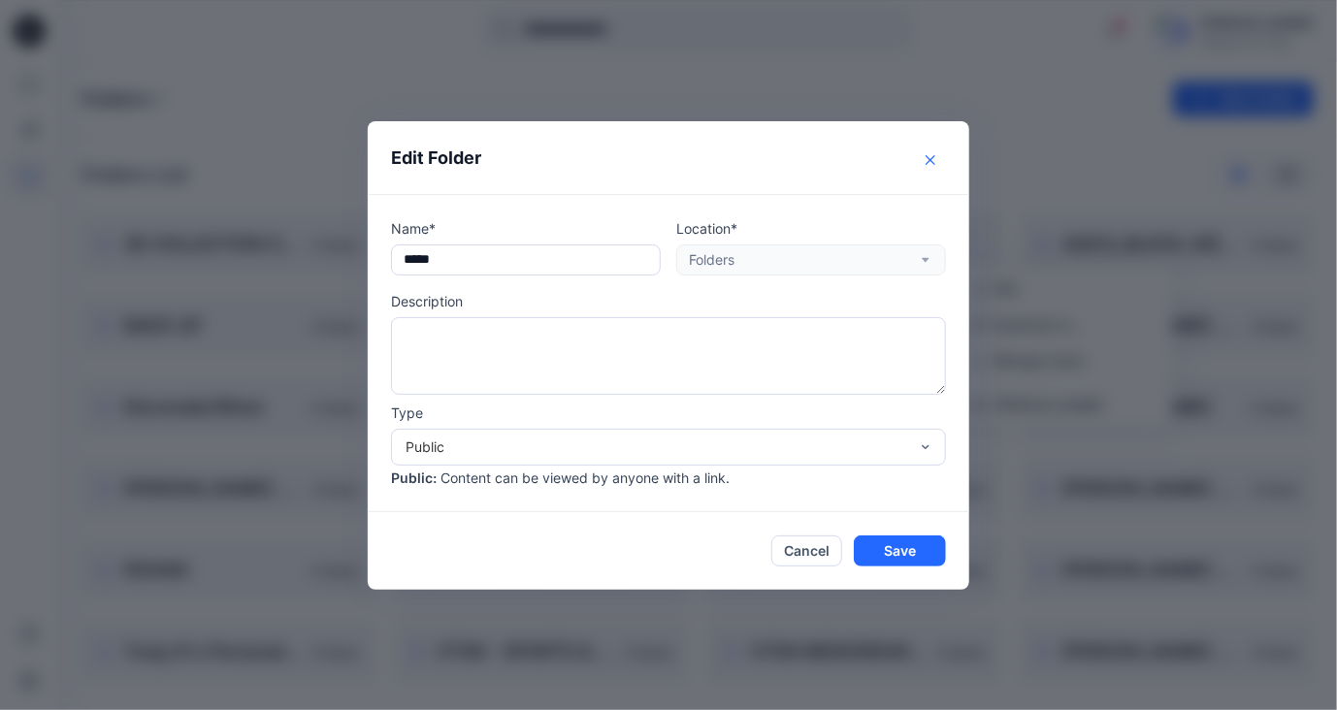
click at [928, 158] on icon "Close" at bounding box center [931, 159] width 10 height 10
